Goal: Task Accomplishment & Management: Use online tool/utility

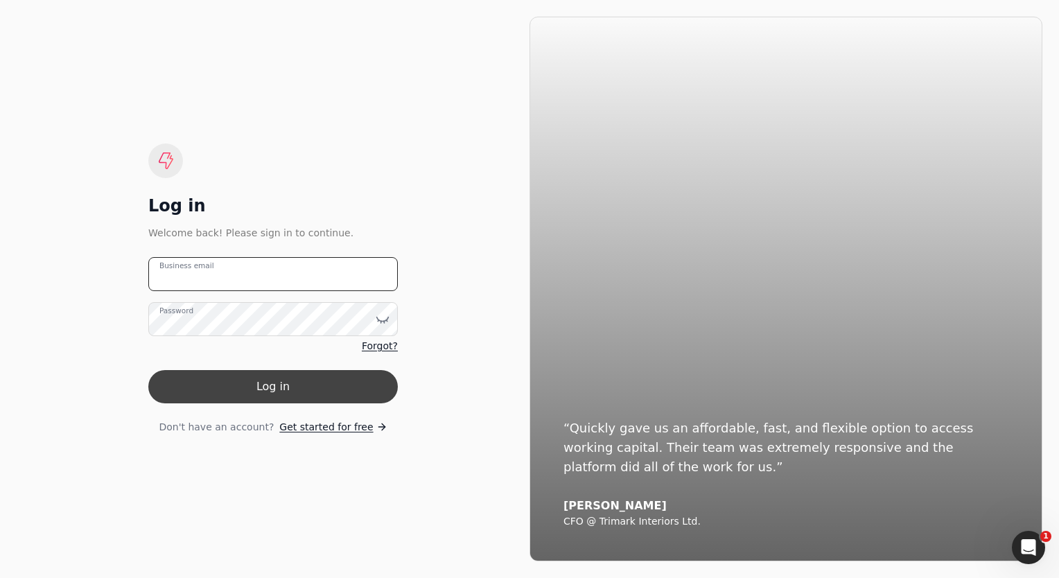
type email "[EMAIL_ADDRESS][DOMAIN_NAME]"
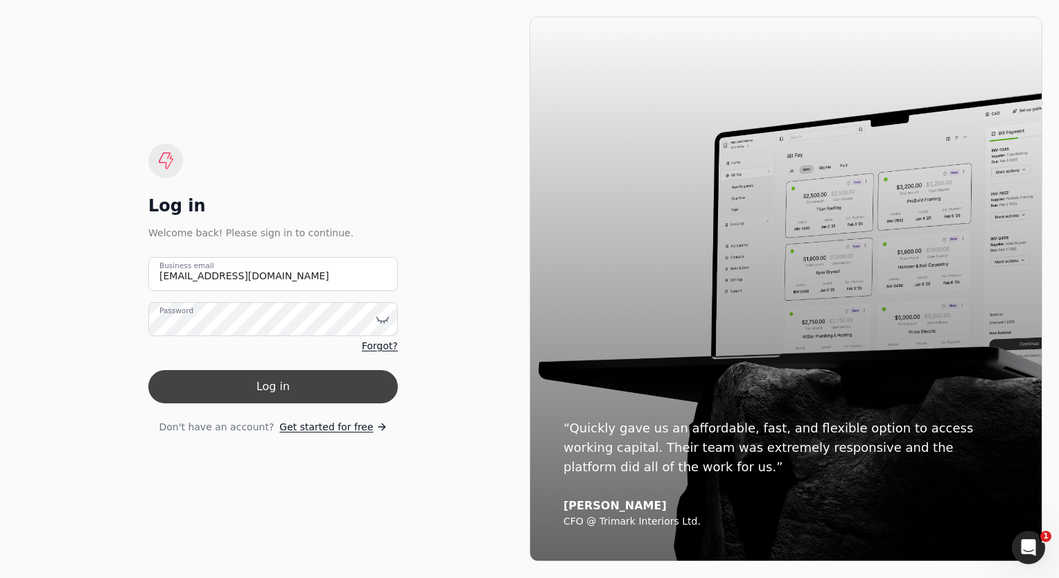
click at [274, 383] on button "Log in" at bounding box center [273, 386] width 250 height 33
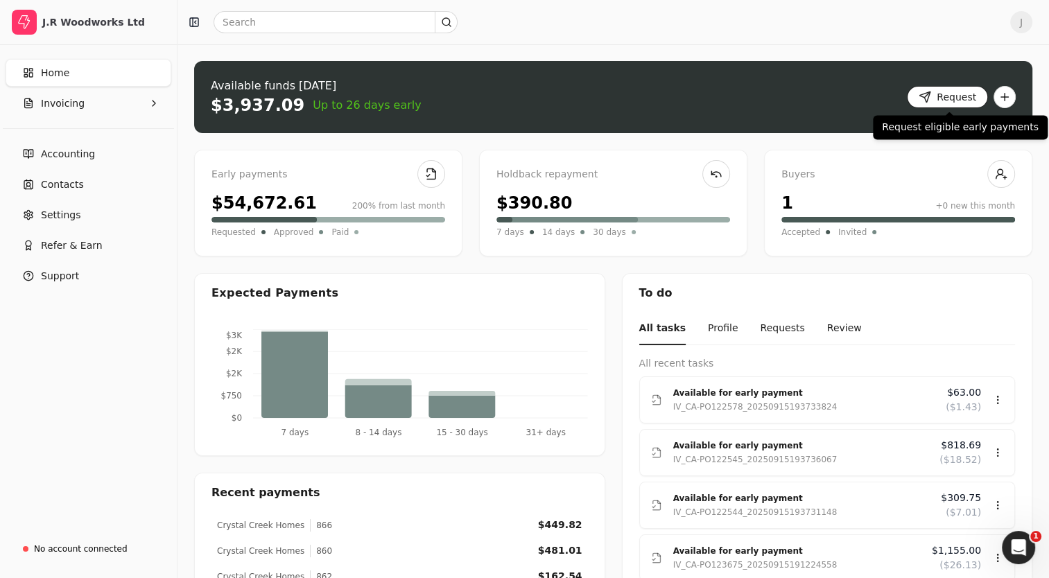
click at [918, 96] on button "Request" at bounding box center [947, 97] width 81 height 22
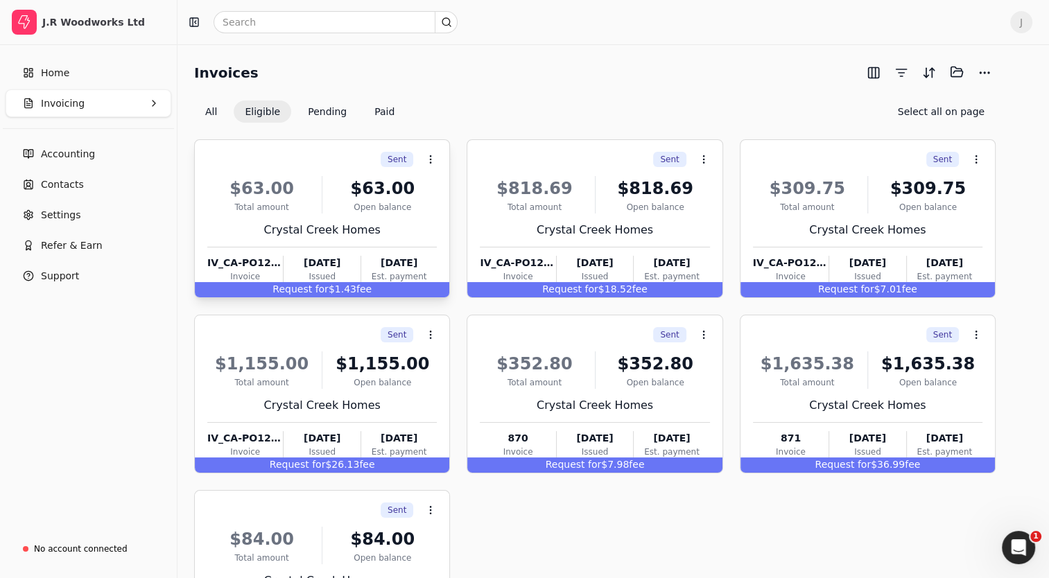
click at [283, 209] on div "Total amount" at bounding box center [261, 207] width 109 height 12
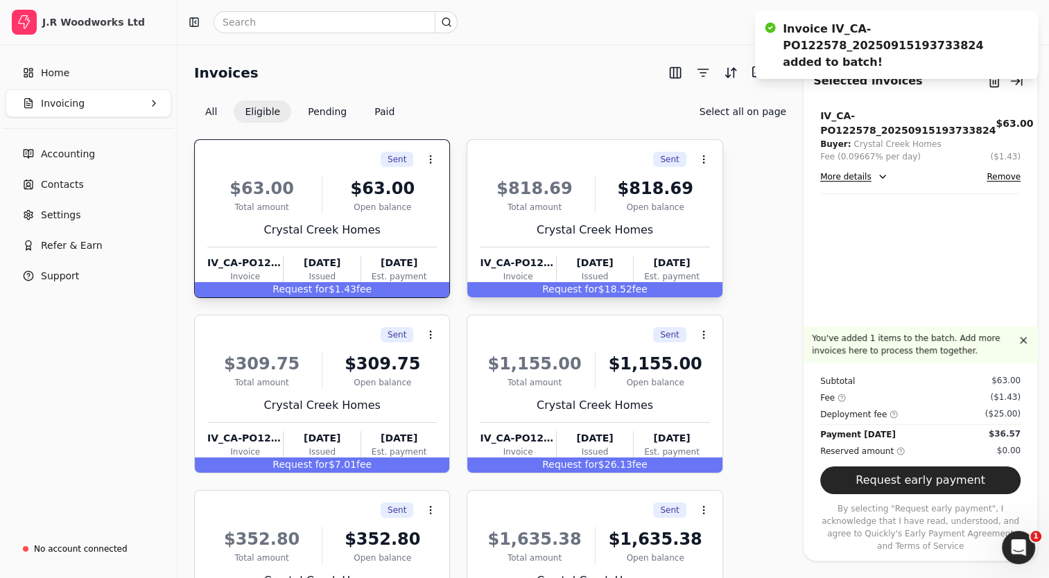
click at [570, 167] on div "Sent Context Menu Button" at bounding box center [593, 160] width 232 height 24
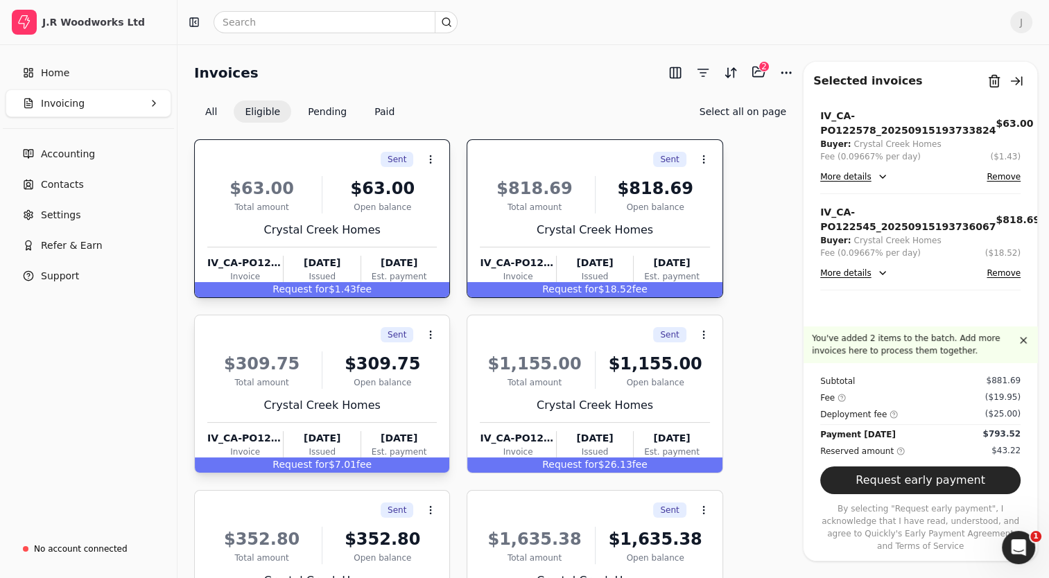
click at [321, 333] on div "Sent Context Menu Button" at bounding box center [320, 335] width 232 height 24
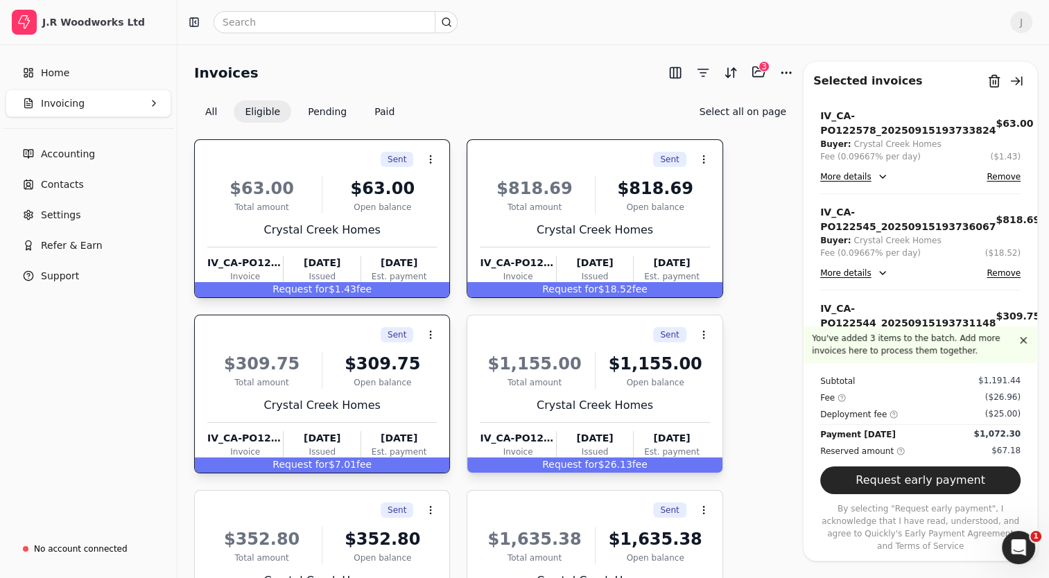
click at [534, 342] on div "Sent Context Menu Button" at bounding box center [593, 335] width 232 height 24
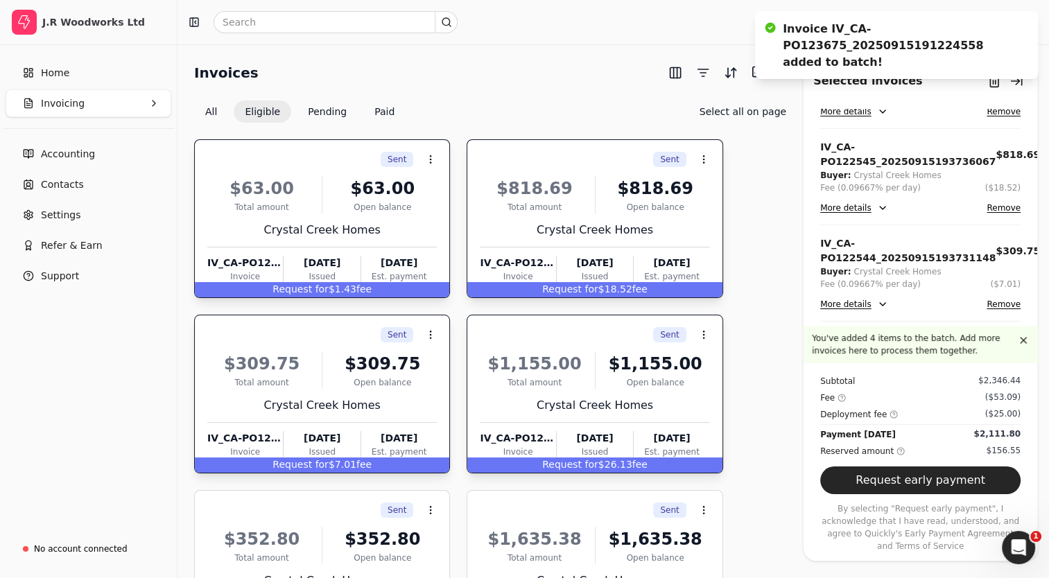
scroll to position [144, 0]
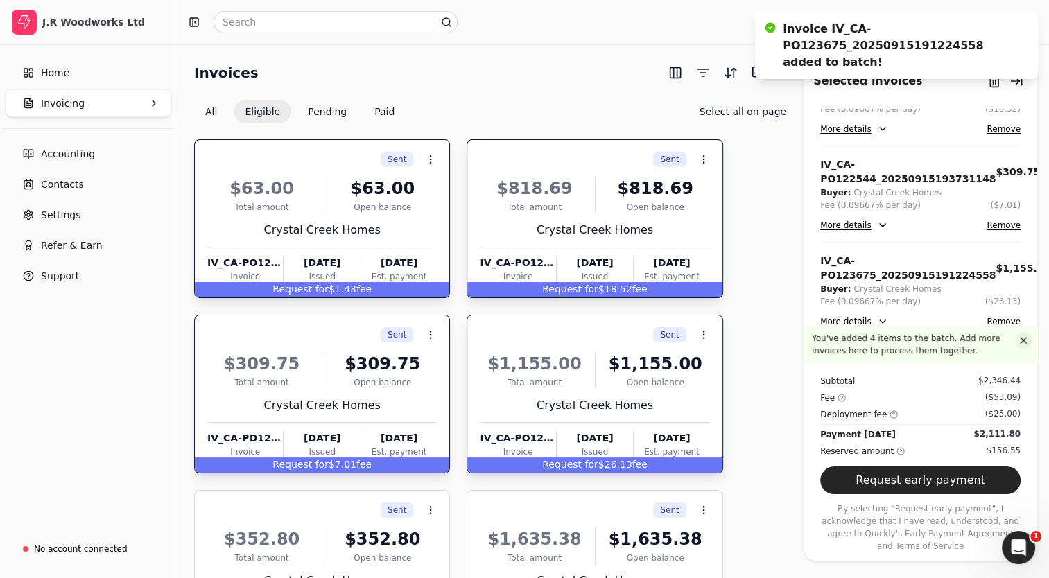
click at [1024, 349] on button "button" at bounding box center [1023, 340] width 17 height 17
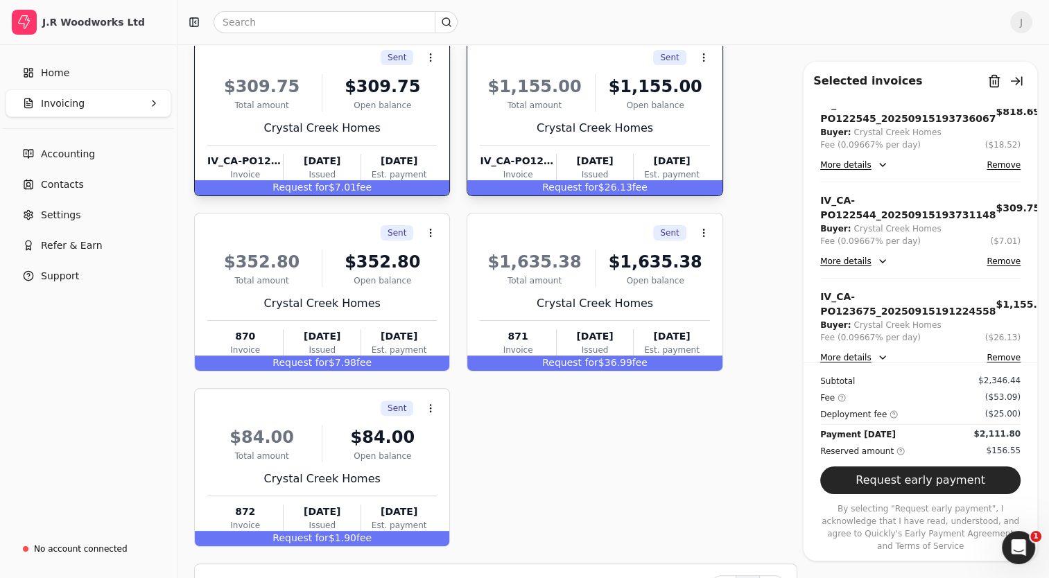
scroll to position [321, 0]
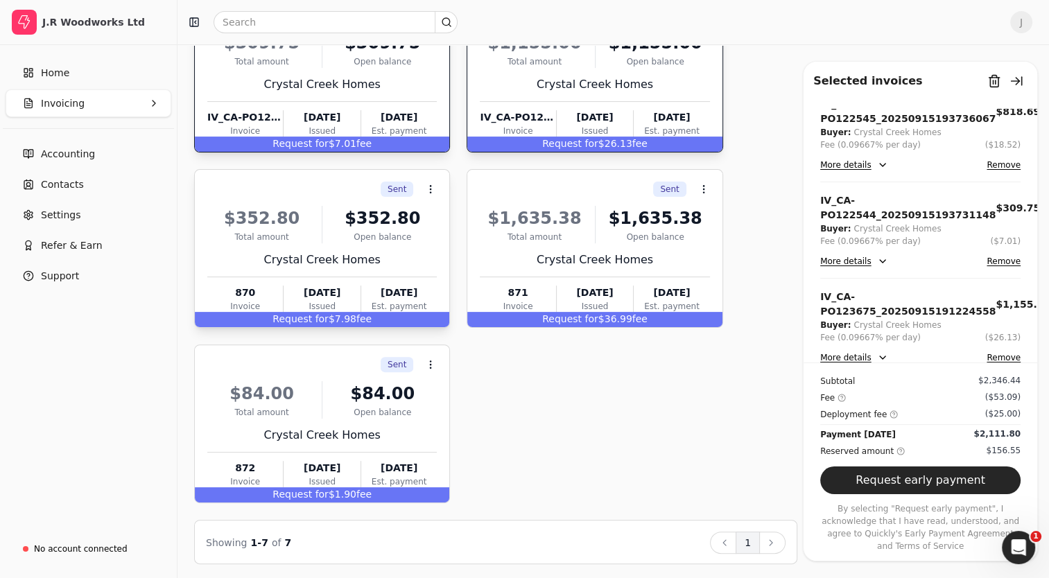
click at [299, 218] on div "$352.80" at bounding box center [261, 218] width 109 height 25
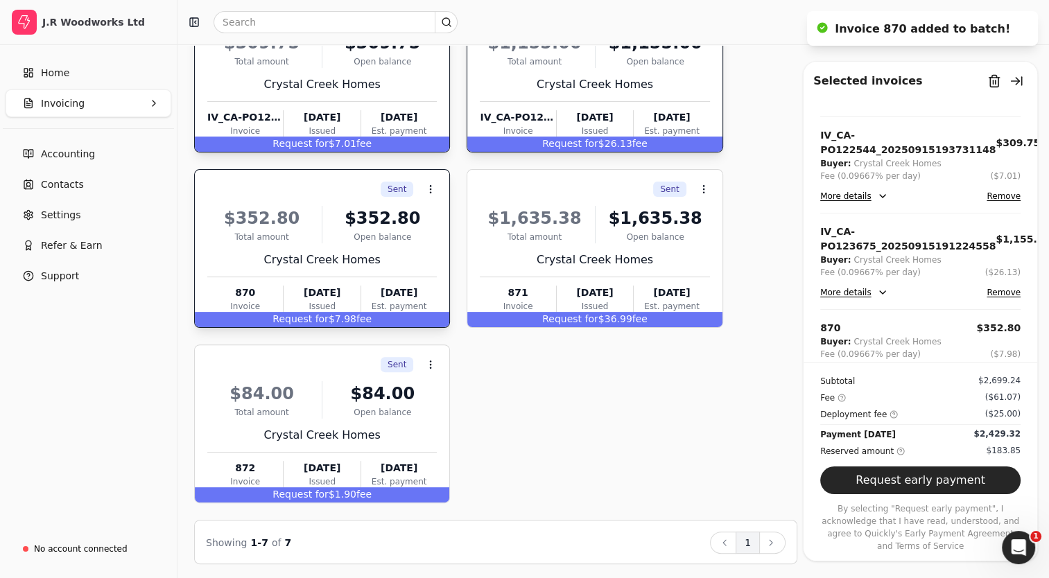
scroll to position [189, 0]
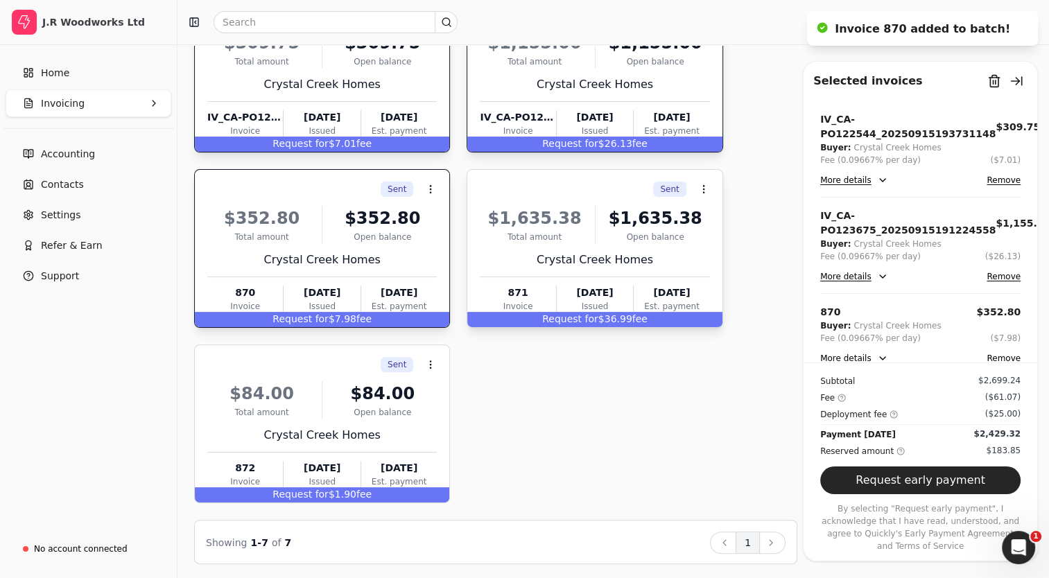
click at [493, 224] on div "$1,635.38" at bounding box center [534, 218] width 109 height 25
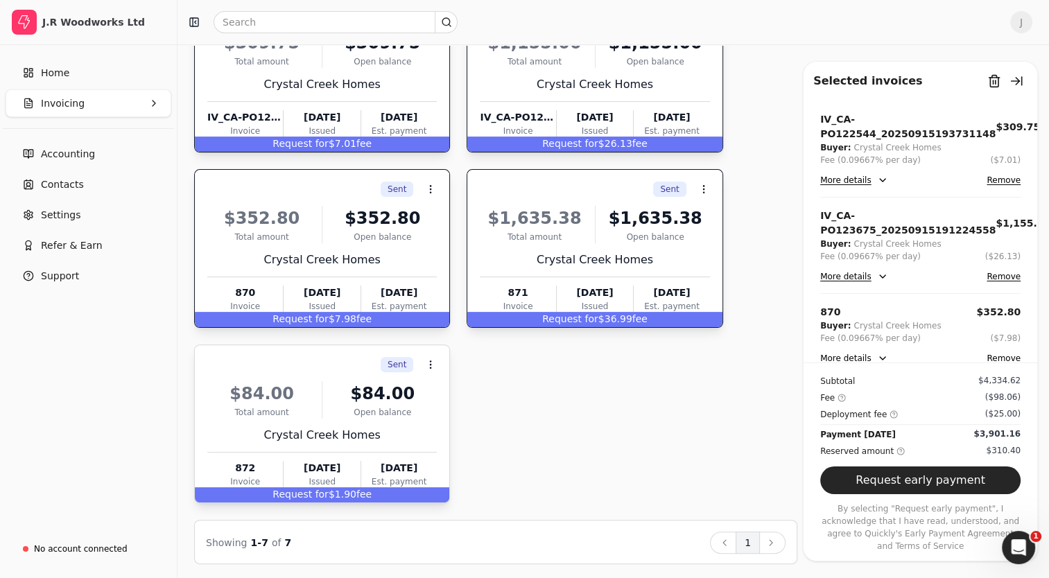
click at [317, 394] on div "$84.00 Total amount $84.00 Open balance" at bounding box center [321, 399] width 229 height 37
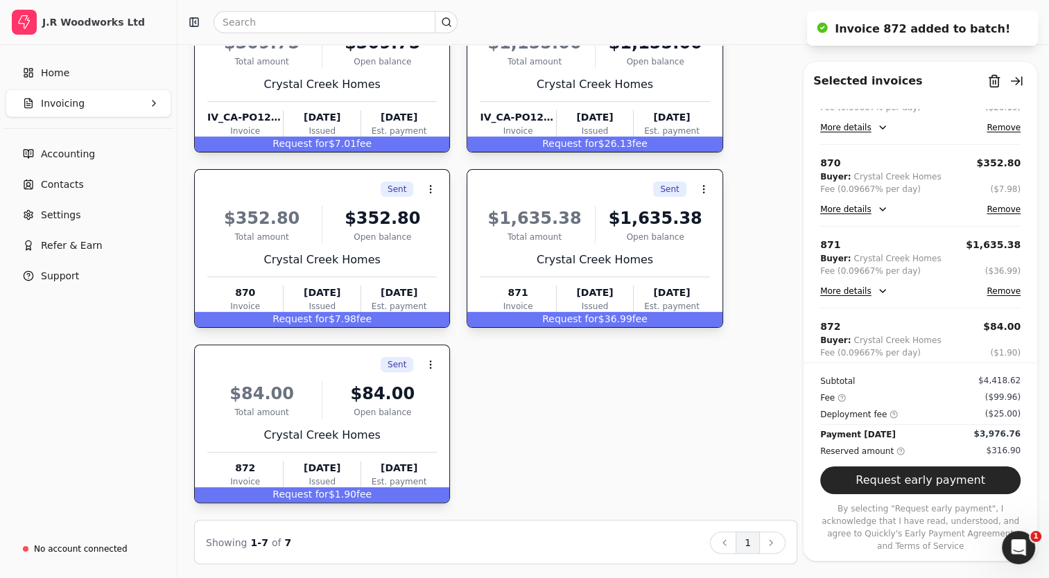
scroll to position [352, 0]
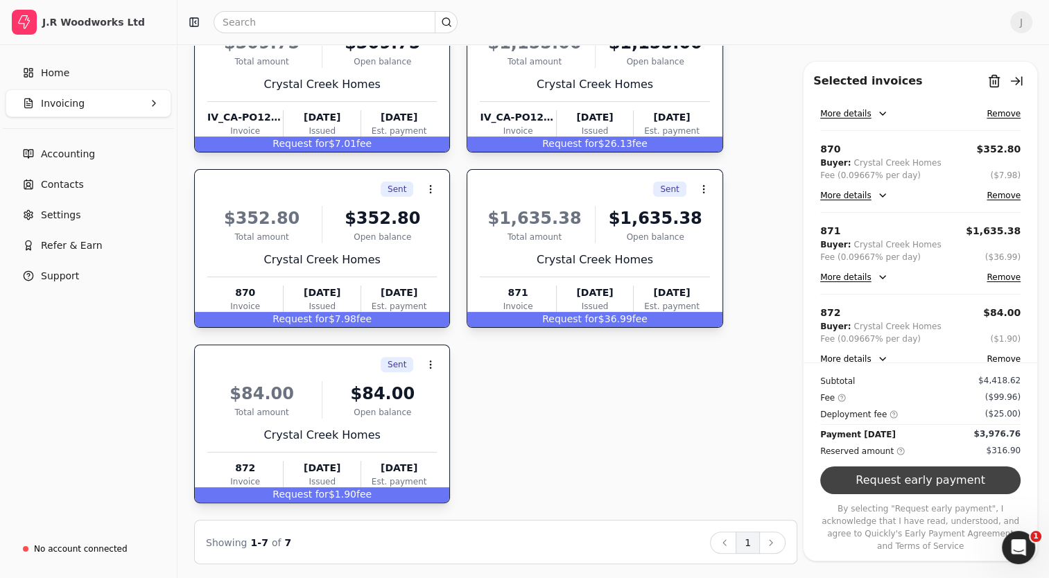
click at [926, 493] on button "Request early payment" at bounding box center [920, 480] width 200 height 28
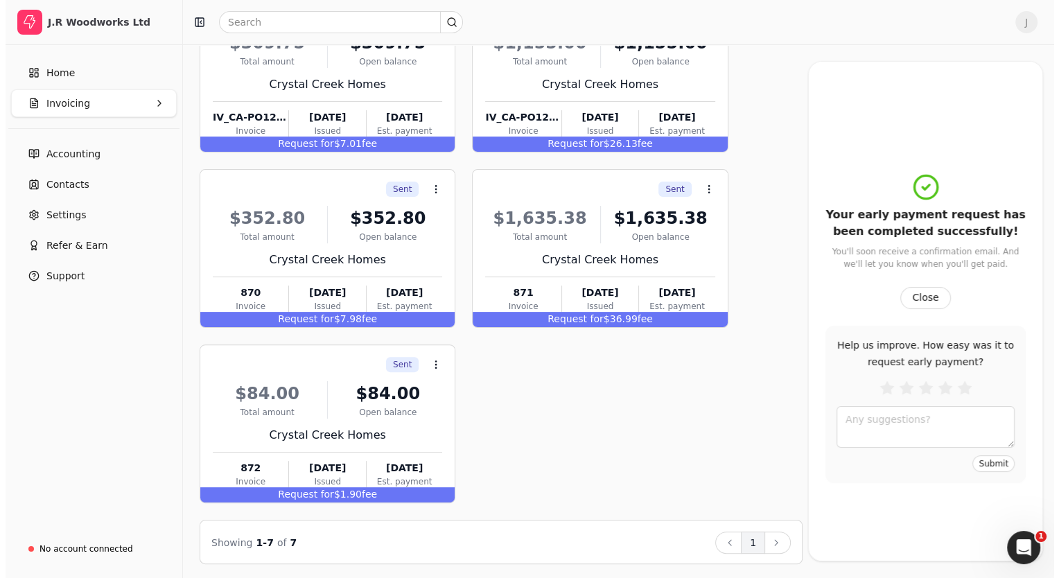
scroll to position [0, 0]
